Goal: Task Accomplishment & Management: Manage account settings

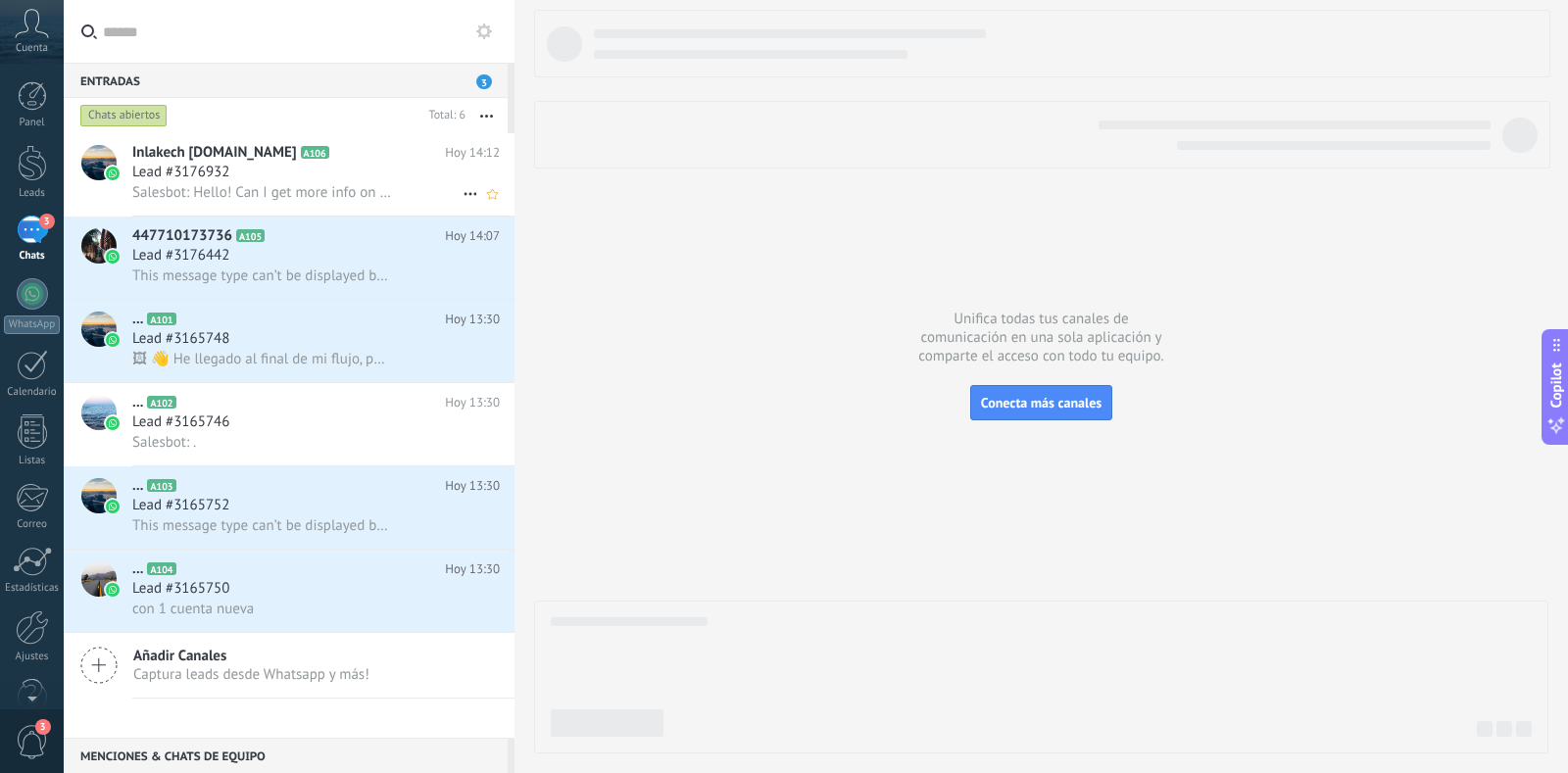
scroll to position [30, 0]
click at [316, 181] on div "Lead #3176932" at bounding box center [316, 173] width 368 height 20
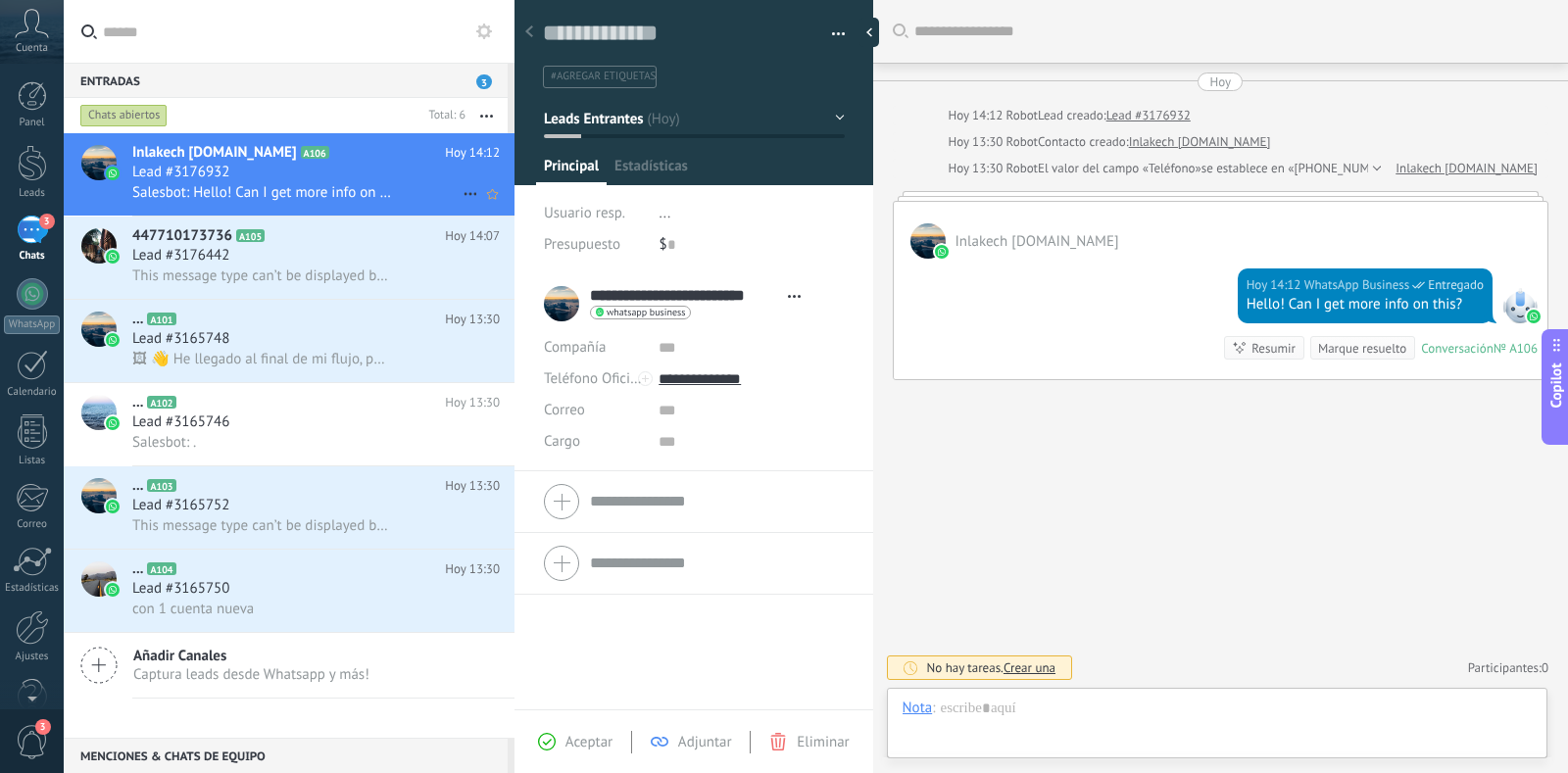
scroll to position [30, 0]
click at [354, 246] on div "Lead #3176442" at bounding box center [316, 255] width 368 height 20
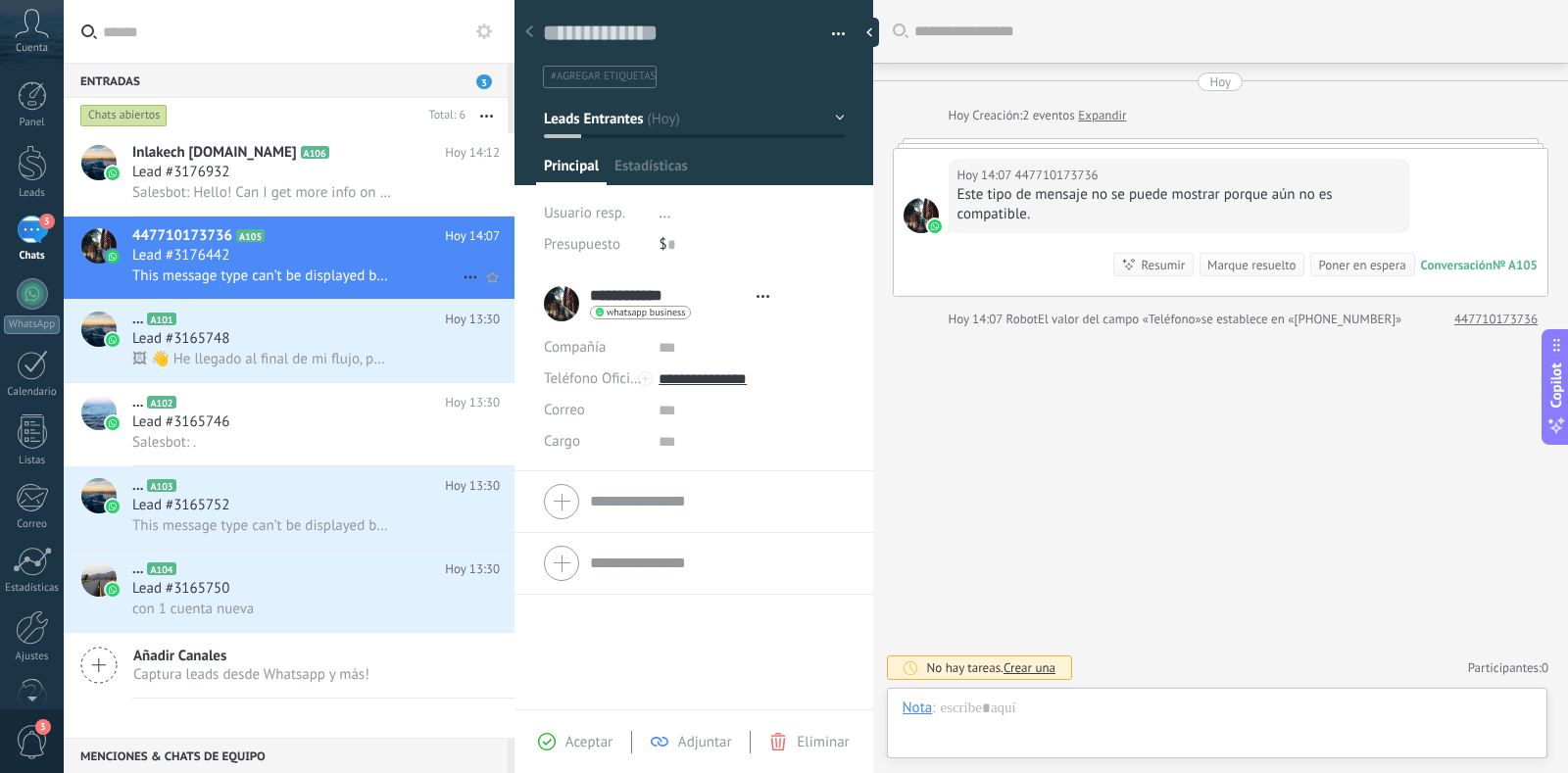
scroll to position [30, 0]
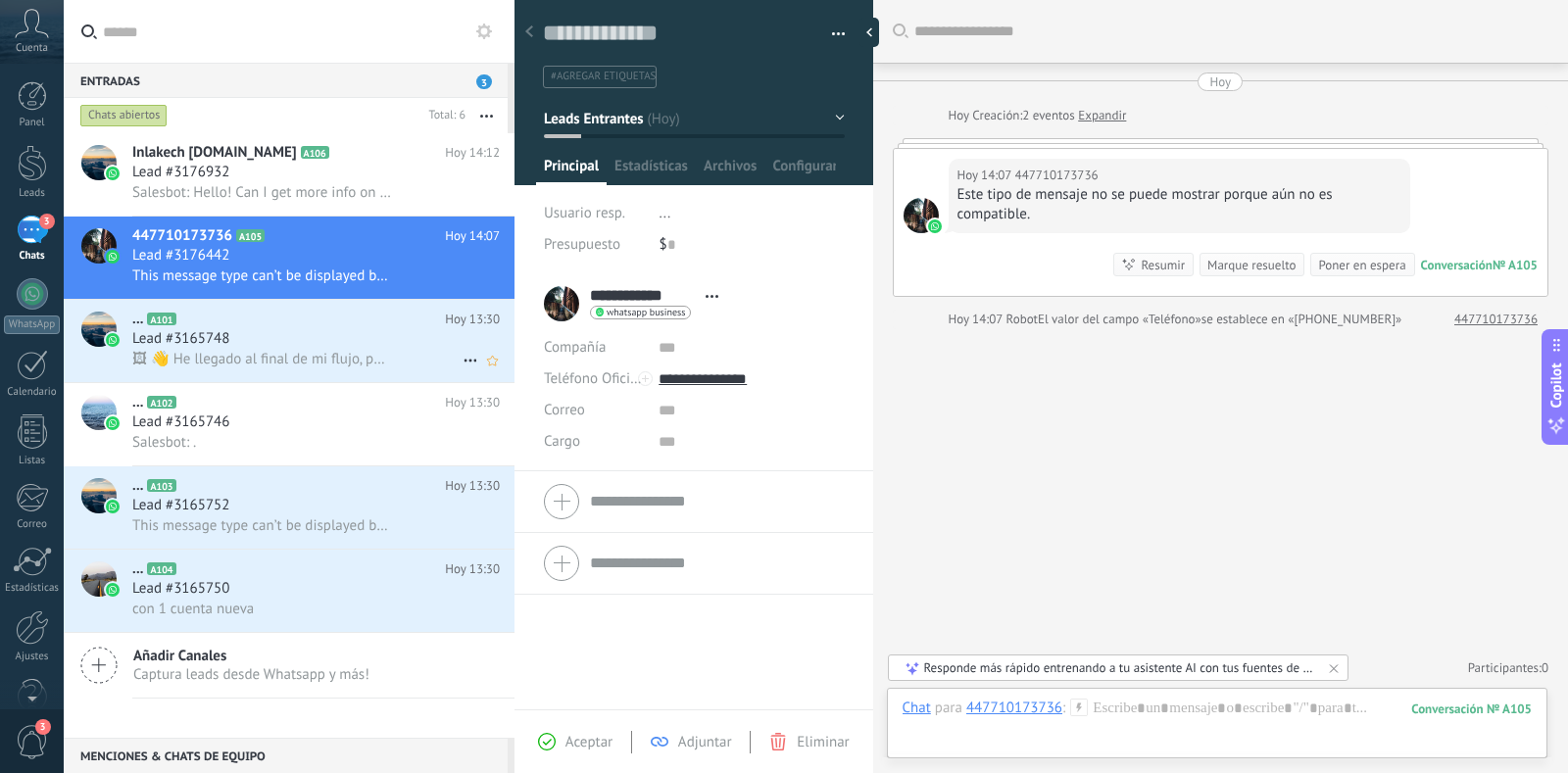
click at [340, 342] on div "Lead #3165748" at bounding box center [316, 339] width 368 height 20
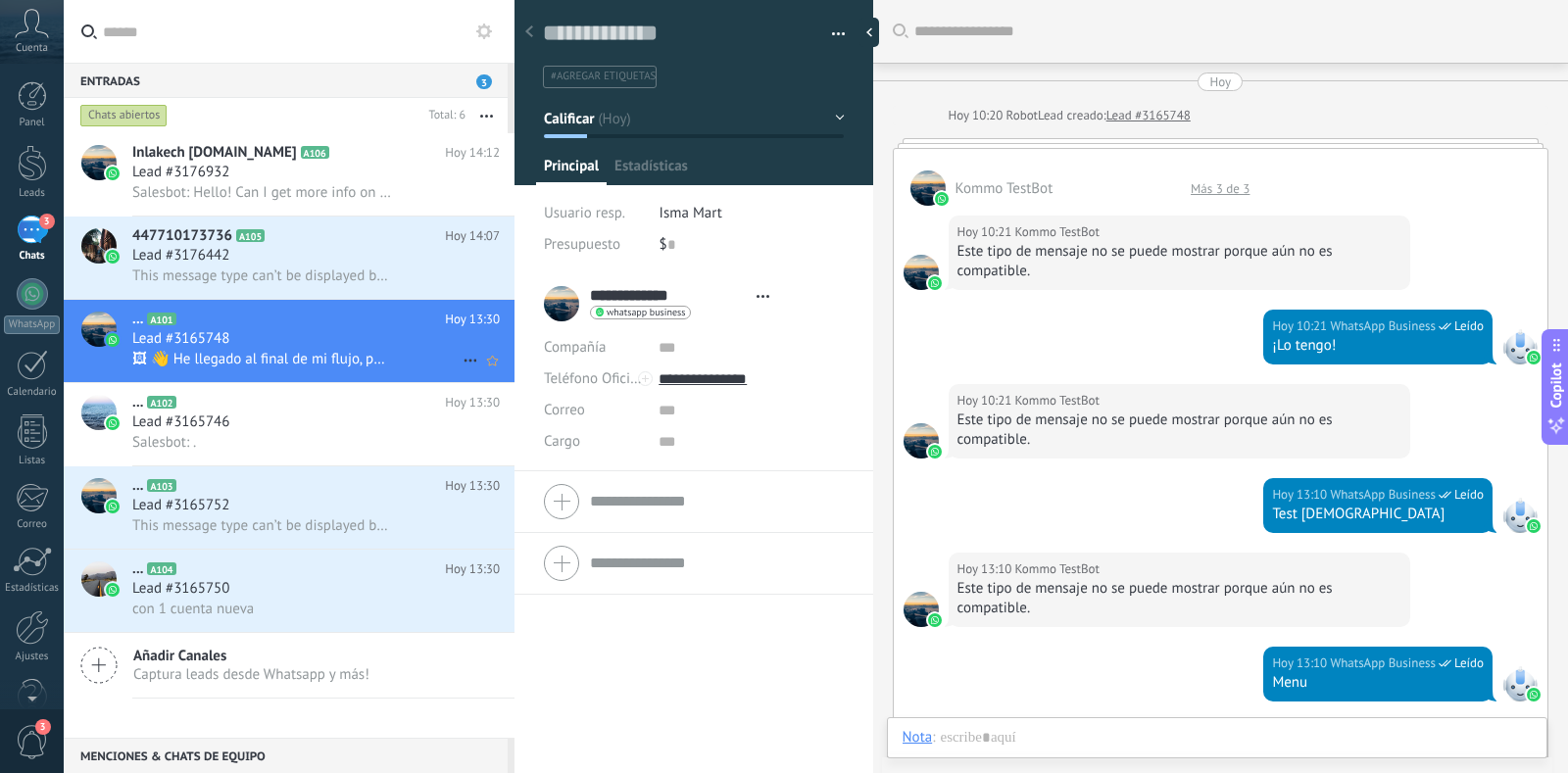
type textarea "**********"
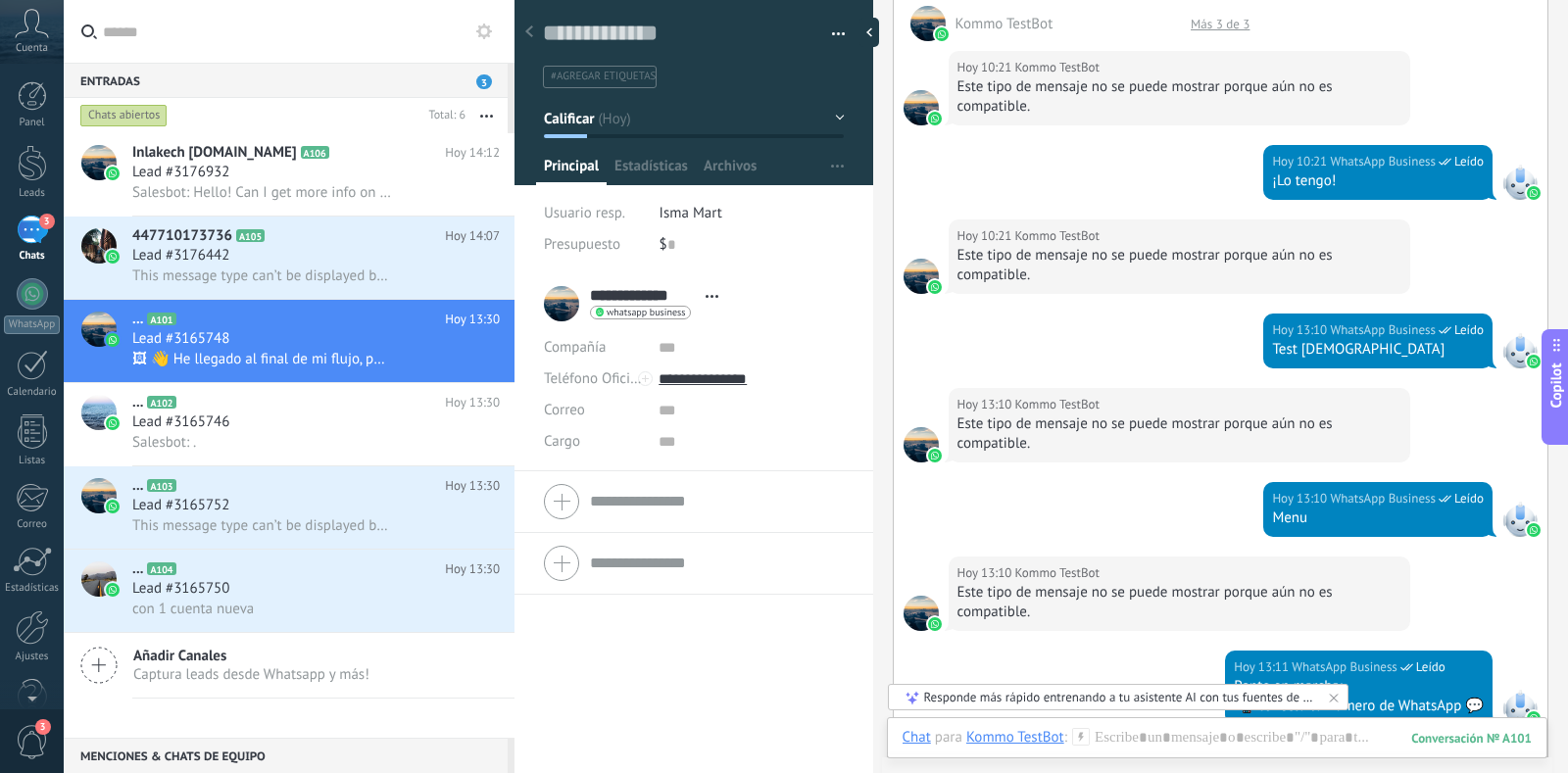
scroll to position [300, 0]
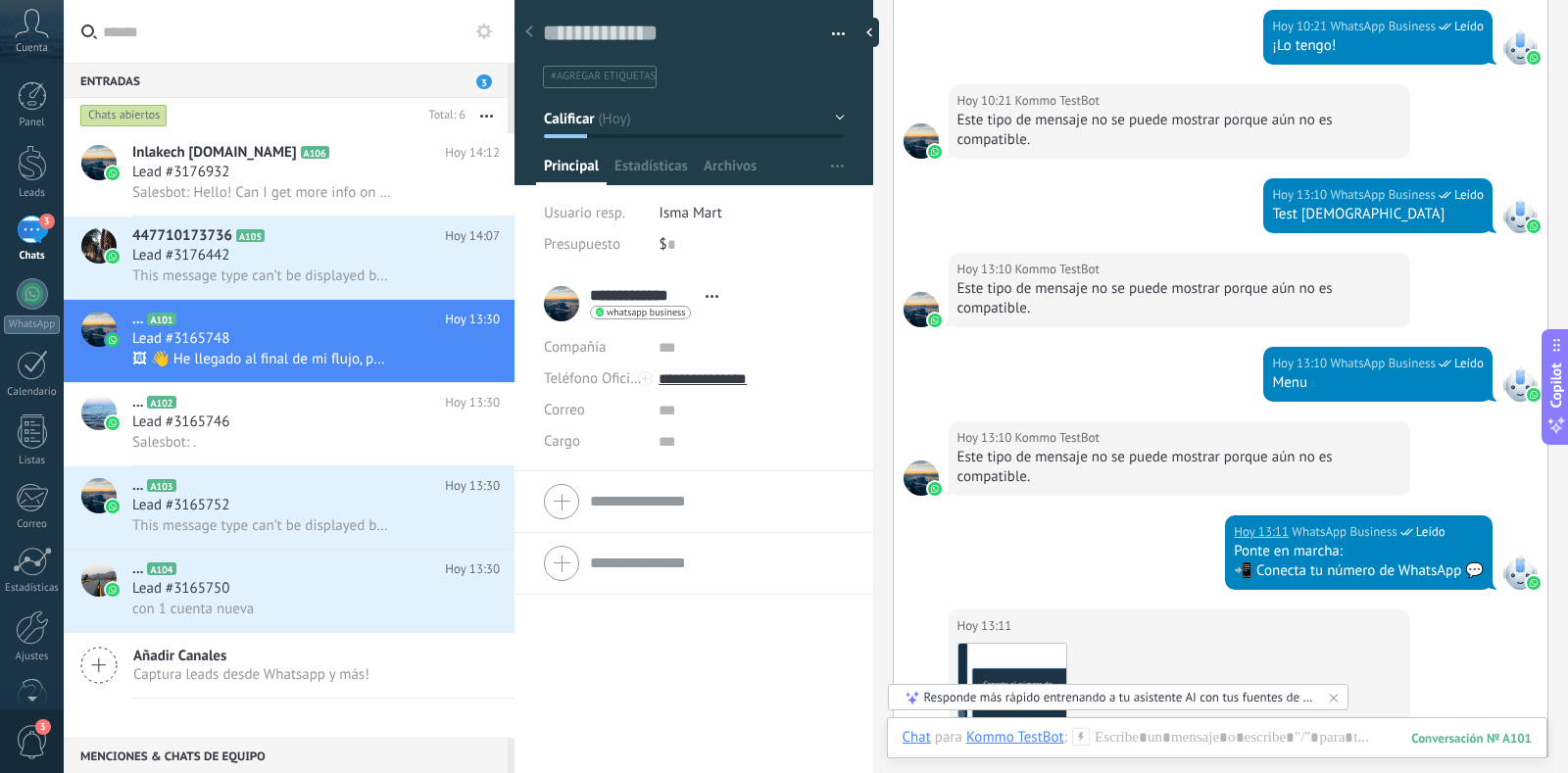
click at [1263, 571] on div "📲 Conecta tu número de WhatsApp 💬" at bounding box center [1357, 571] width 249 height 20
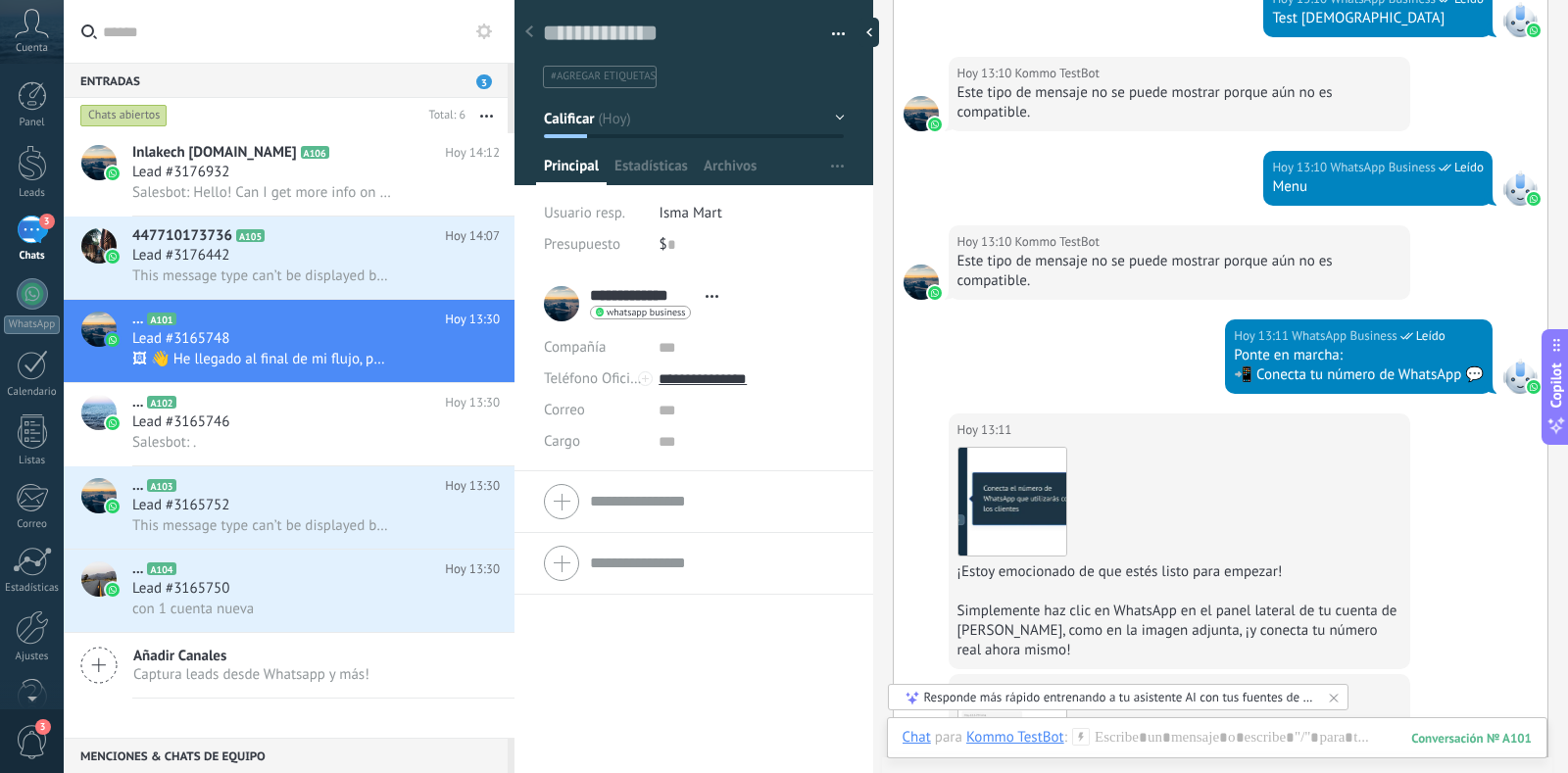
scroll to position [397, 0]
